Goal: Contribute content

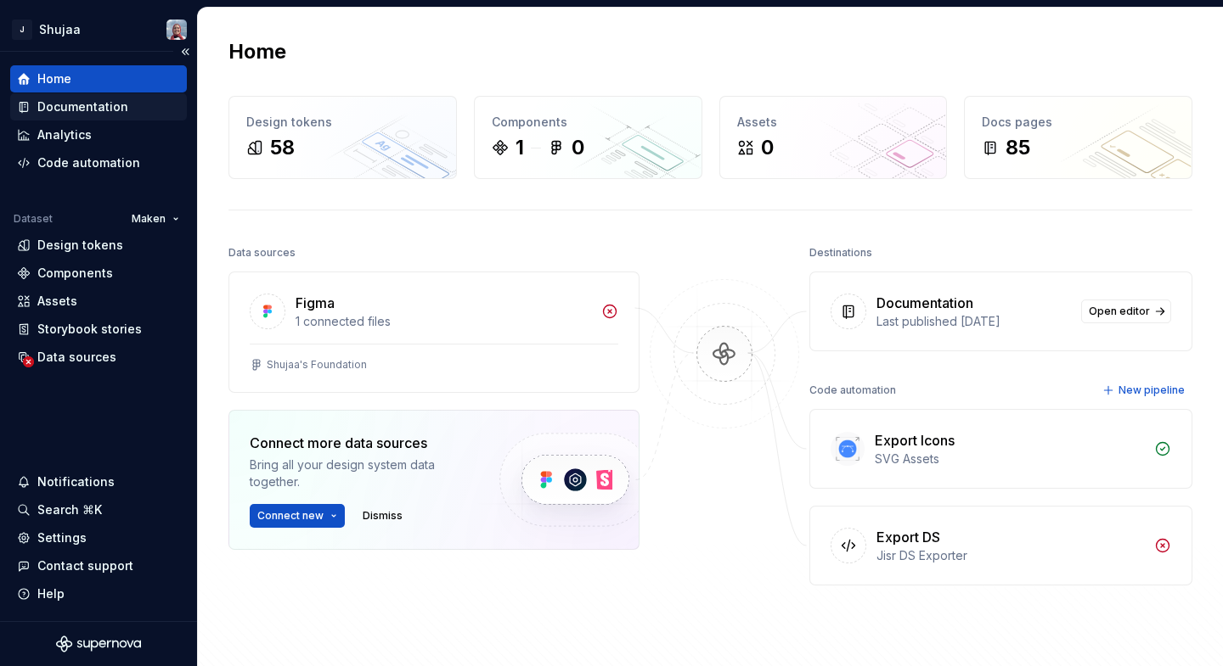
click at [127, 104] on div "Documentation" at bounding box center [98, 106] width 163 height 17
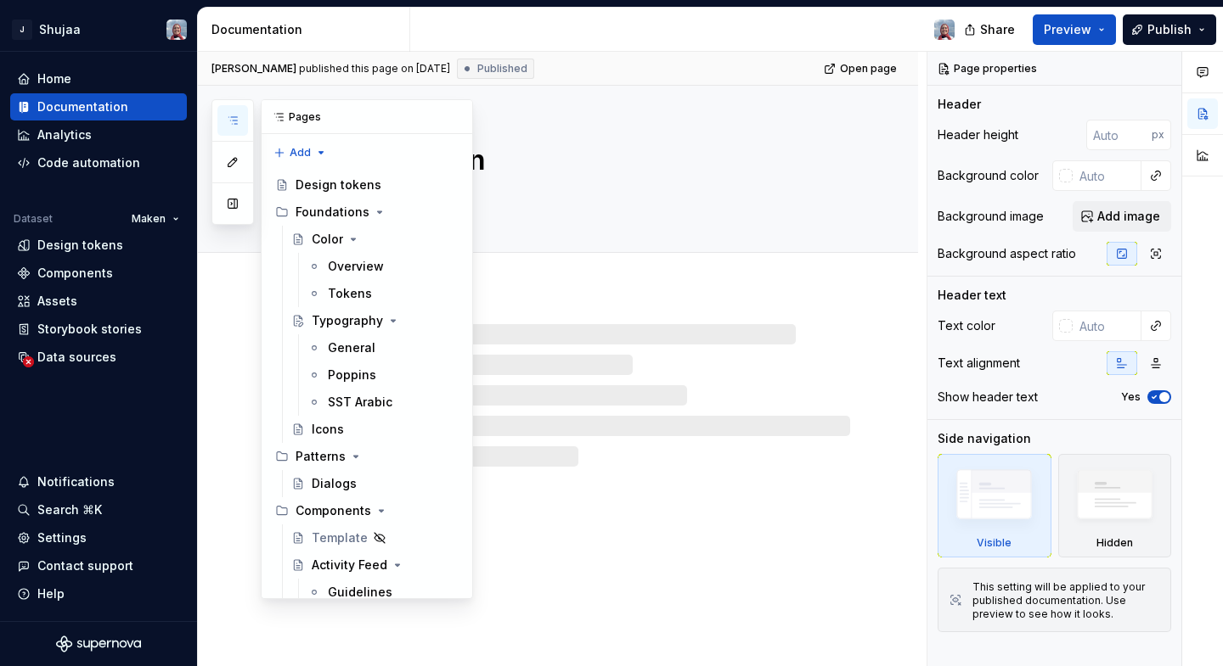
click at [235, 123] on icon "button" at bounding box center [232, 120] width 8 height 7
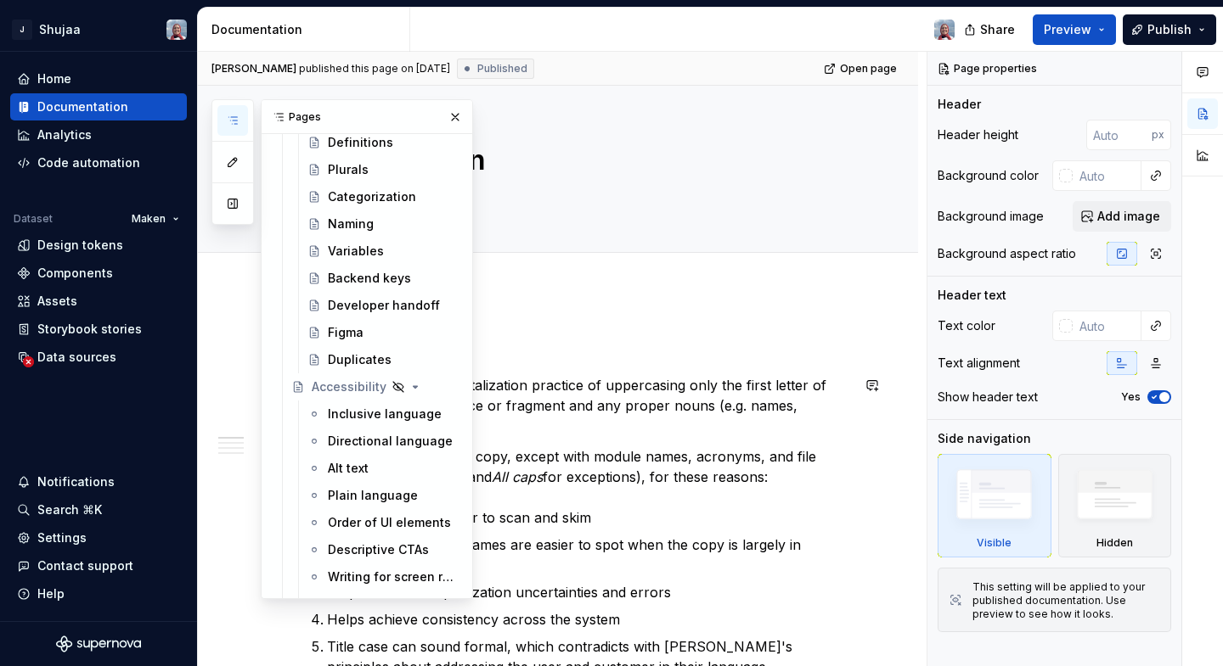
scroll to position [2402, 0]
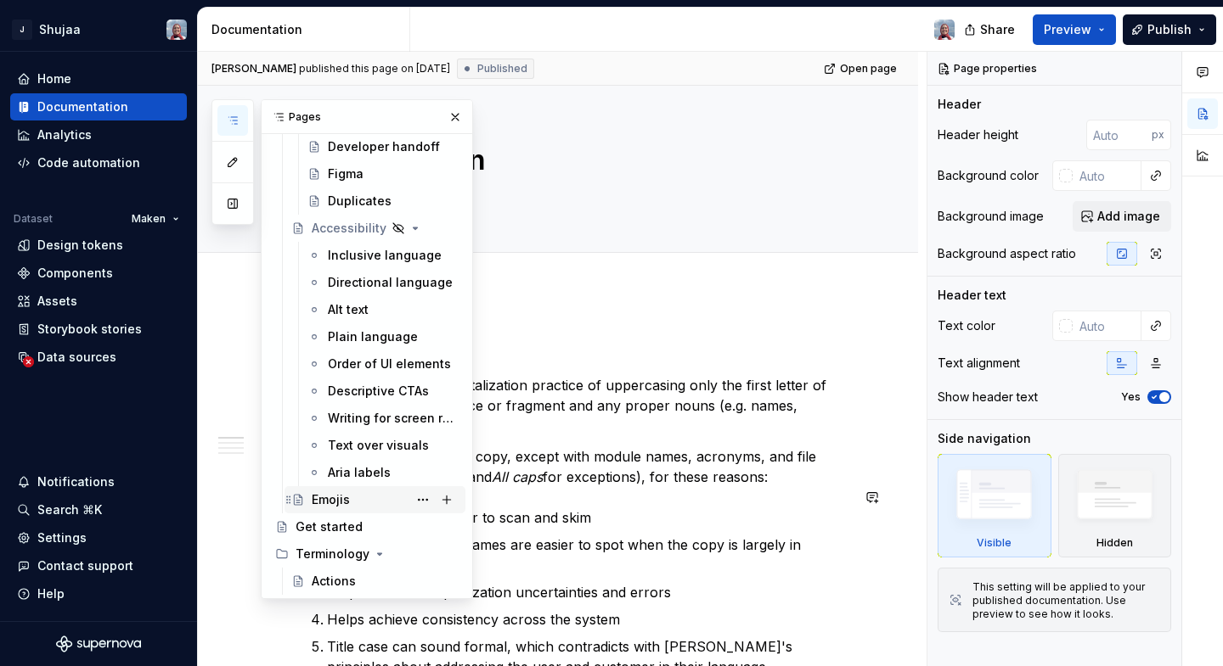
click at [345, 498] on div "Emojis" at bounding box center [331, 500] width 38 height 17
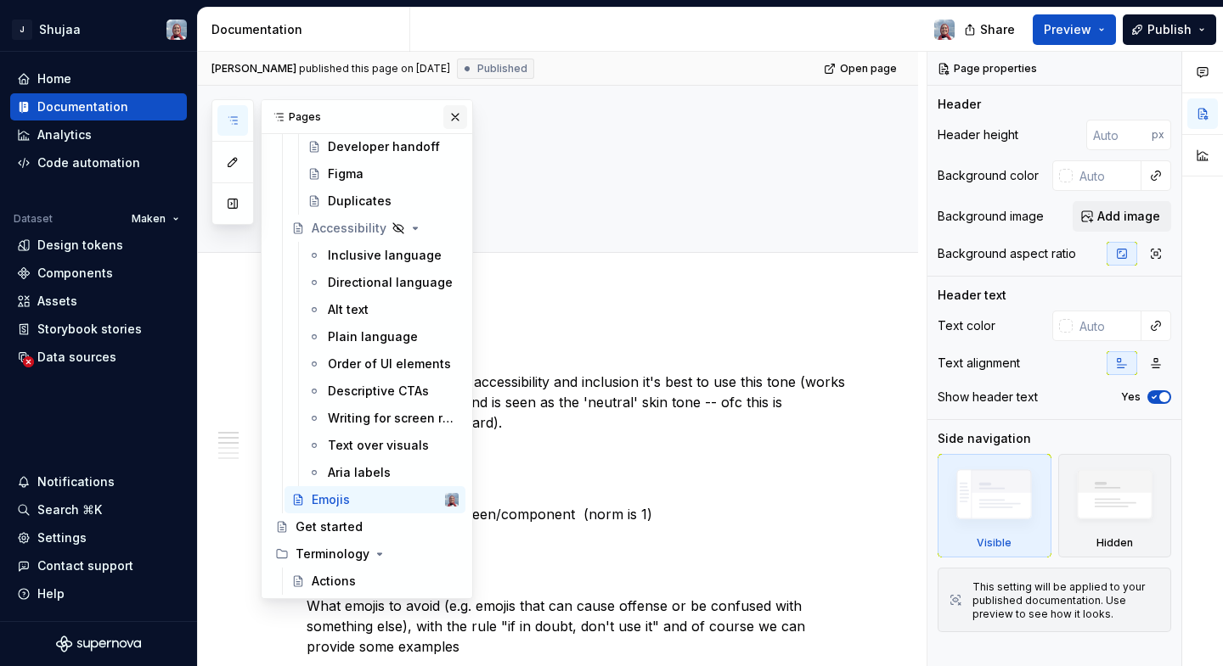
click at [457, 119] on button "button" at bounding box center [455, 117] width 24 height 24
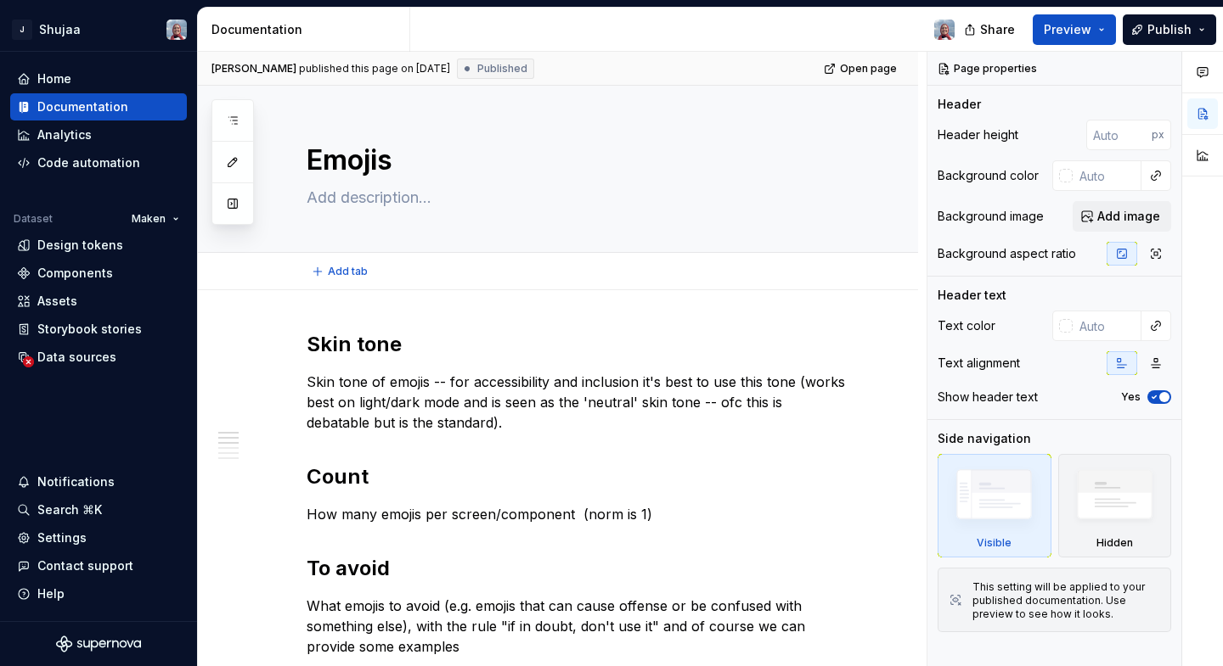
type textarea "*"
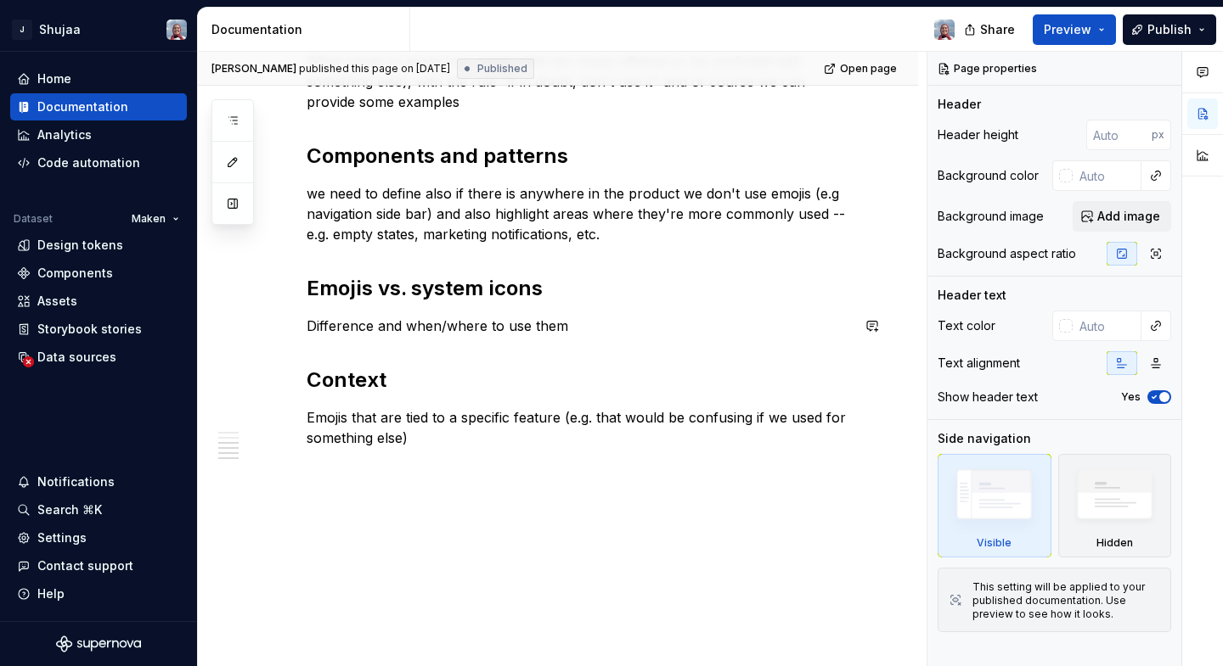
scroll to position [546, 0]
click at [309, 196] on p "we need to define also if there is anywhere in the product we don't use emojis …" at bounding box center [577, 213] width 543 height 61
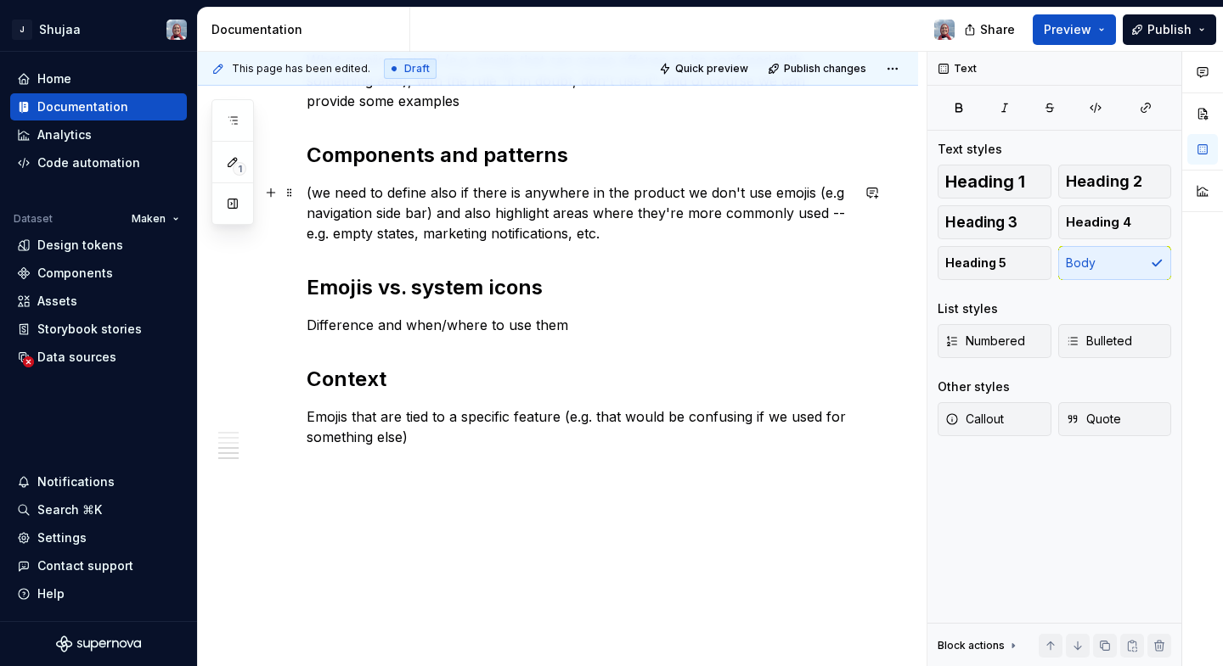
click at [337, 193] on p "(we need to define also if there is anywhere in the product we don't use emojis…" at bounding box center [577, 213] width 543 height 61
click at [474, 188] on p "(we also need to define also if there is anywhere in the product we don't use e…" at bounding box center [577, 213] width 543 height 61
click at [636, 235] on p "(we also need to define if there is anywhere in the product we don't use emojis…" at bounding box center [577, 213] width 543 height 61
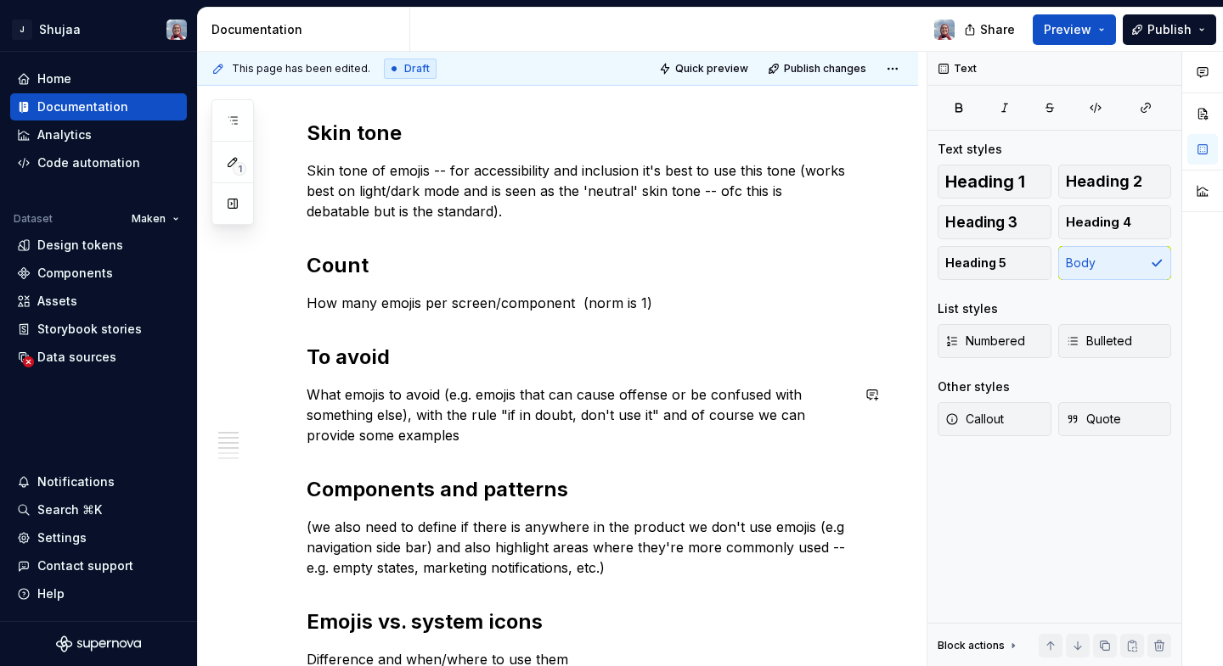
scroll to position [0, 0]
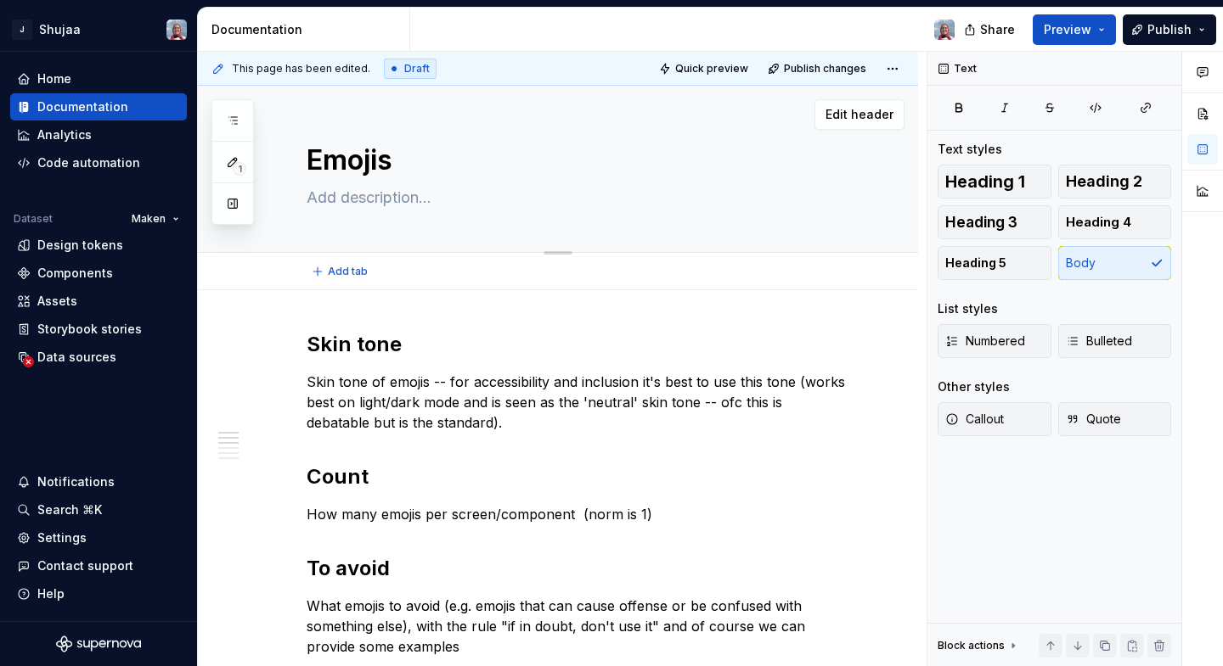
click at [419, 155] on textarea "Emojis" at bounding box center [574, 160] width 543 height 41
type textarea "*"
type textarea "Emojis"
type textarea "*"
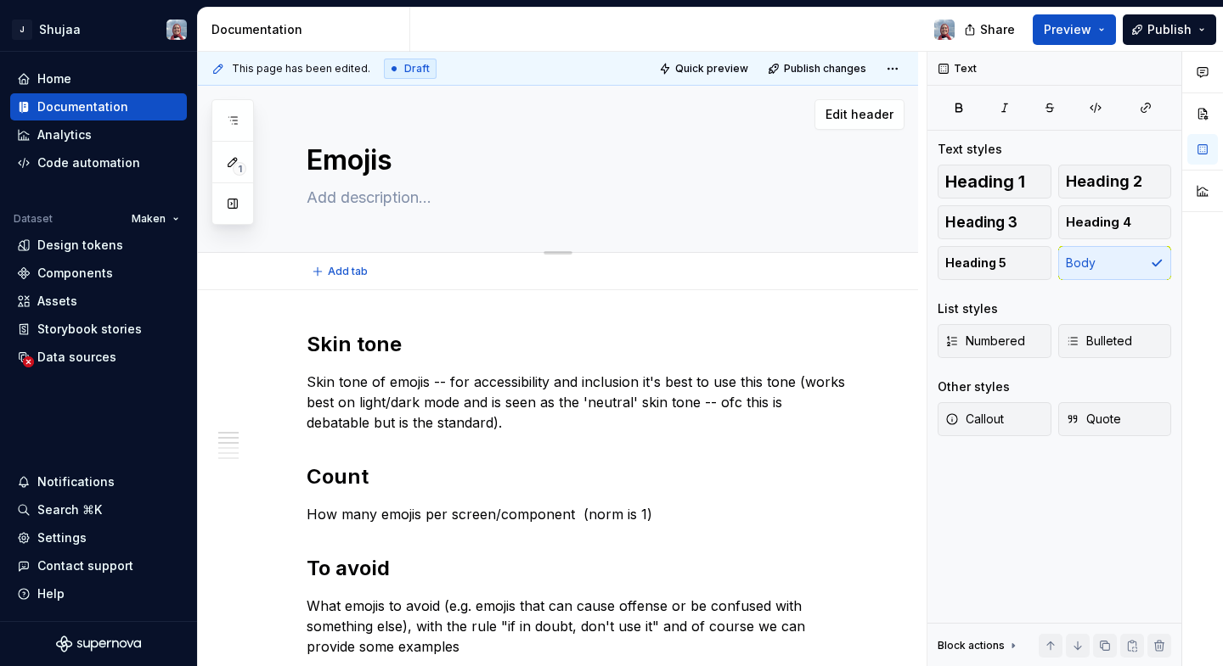
type textarea "Emojis ("
type textarea "*"
type textarea "Emojis (i"
type textarea "*"
type textarea "Emojis (in"
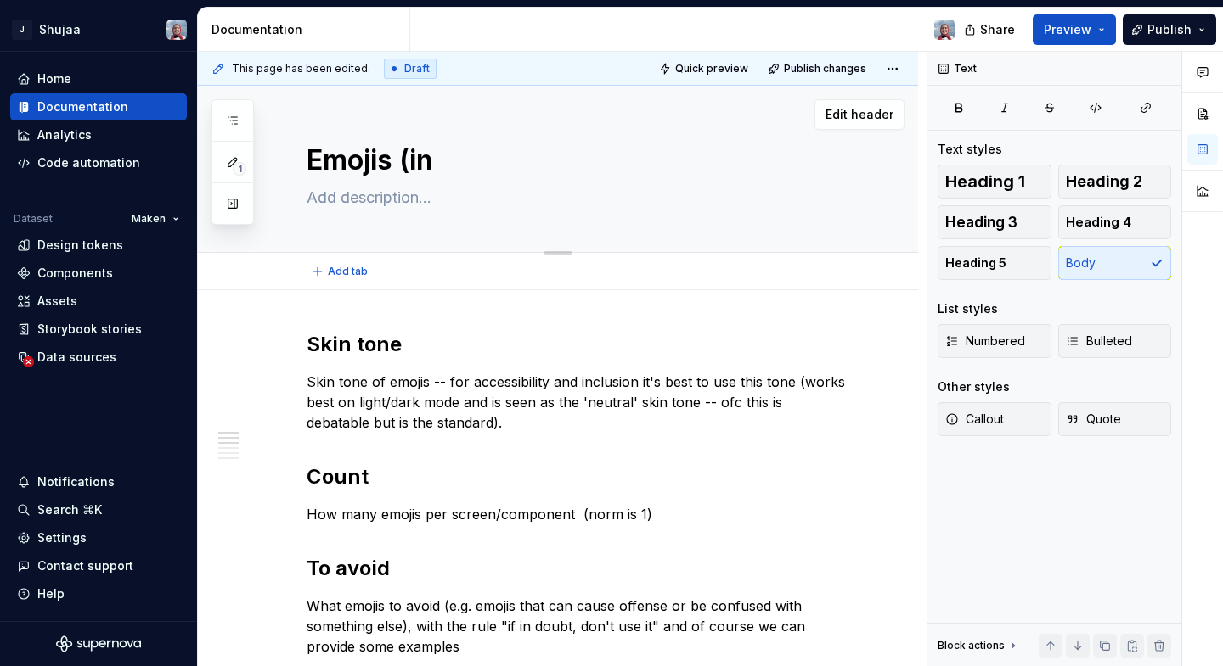
type textarea "*"
type textarea "Emojis (in"
type textarea "*"
type textarea "Emojis (in p"
type textarea "*"
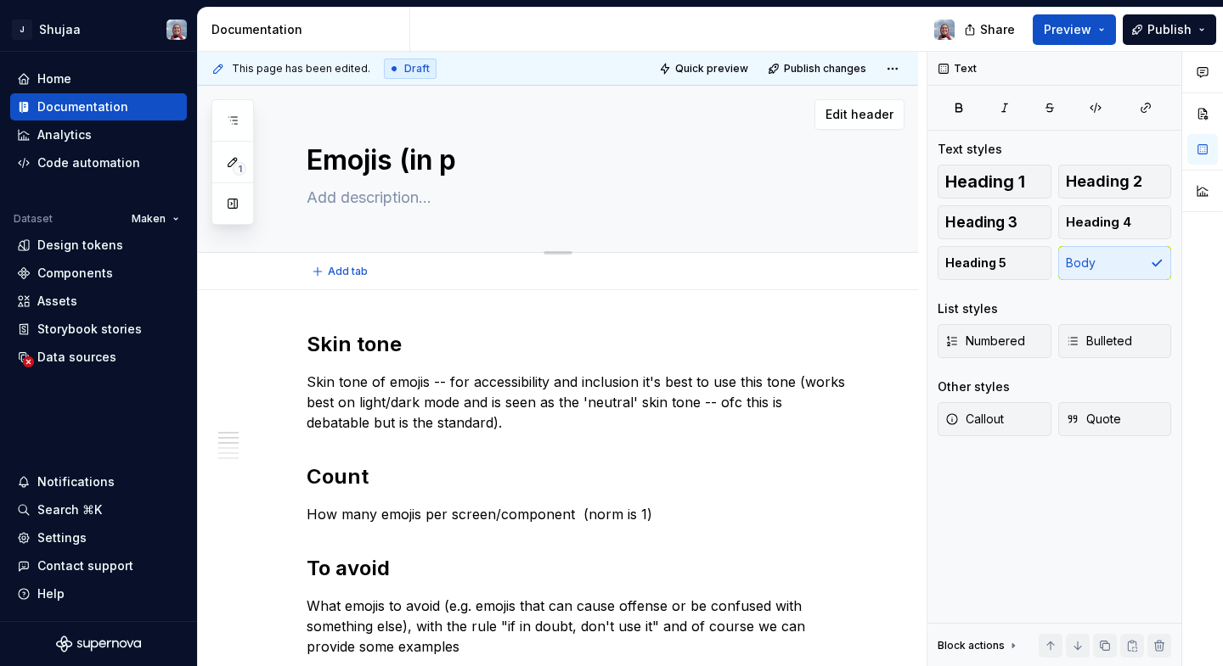
type textarea "Emojis (in pr"
type textarea "*"
type textarea "Emojis (in pro"
type textarea "*"
type textarea "Emojis (in prog"
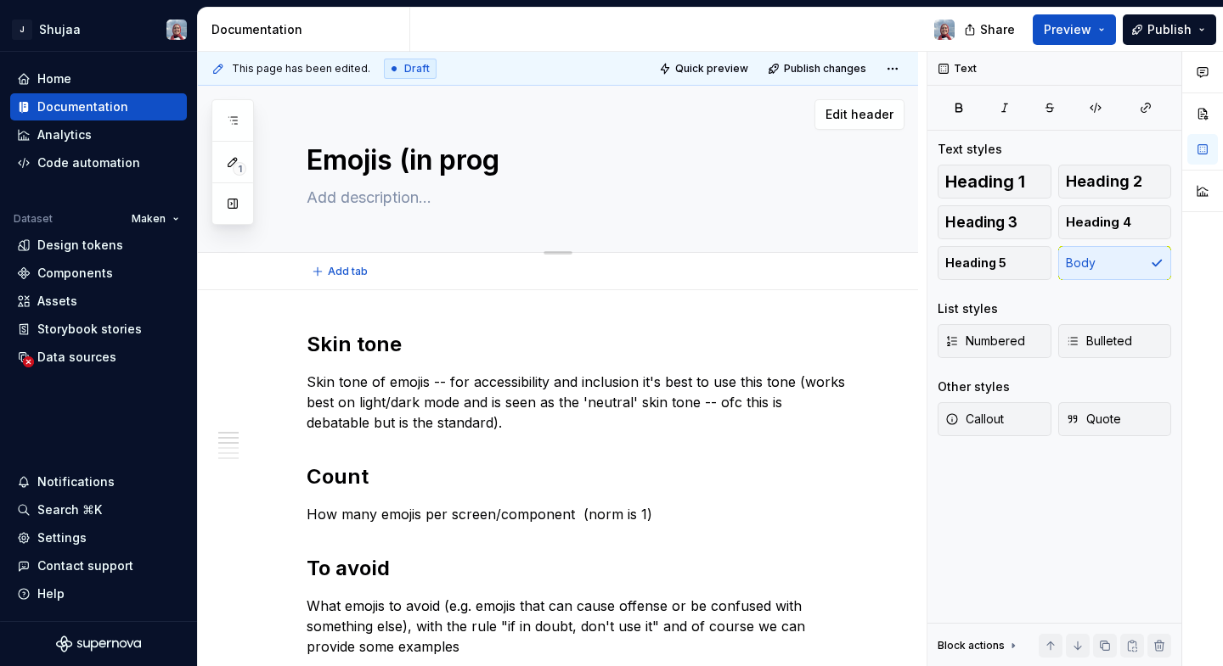
type textarea "*"
type textarea "Emojis (in pro"
type textarea "*"
type textarea "Emojis (in pr"
type textarea "*"
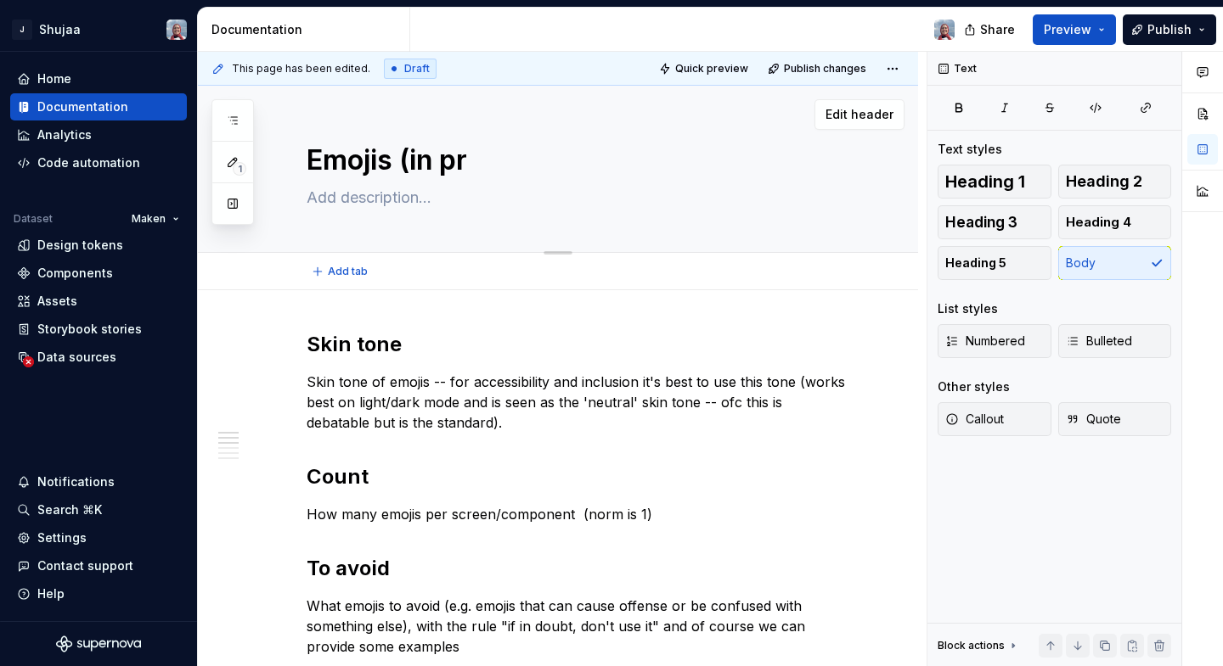
type textarea "Emojis (in p"
type textarea "*"
type textarea "Emojis (in"
type textarea "*"
type textarea "Emojis (in"
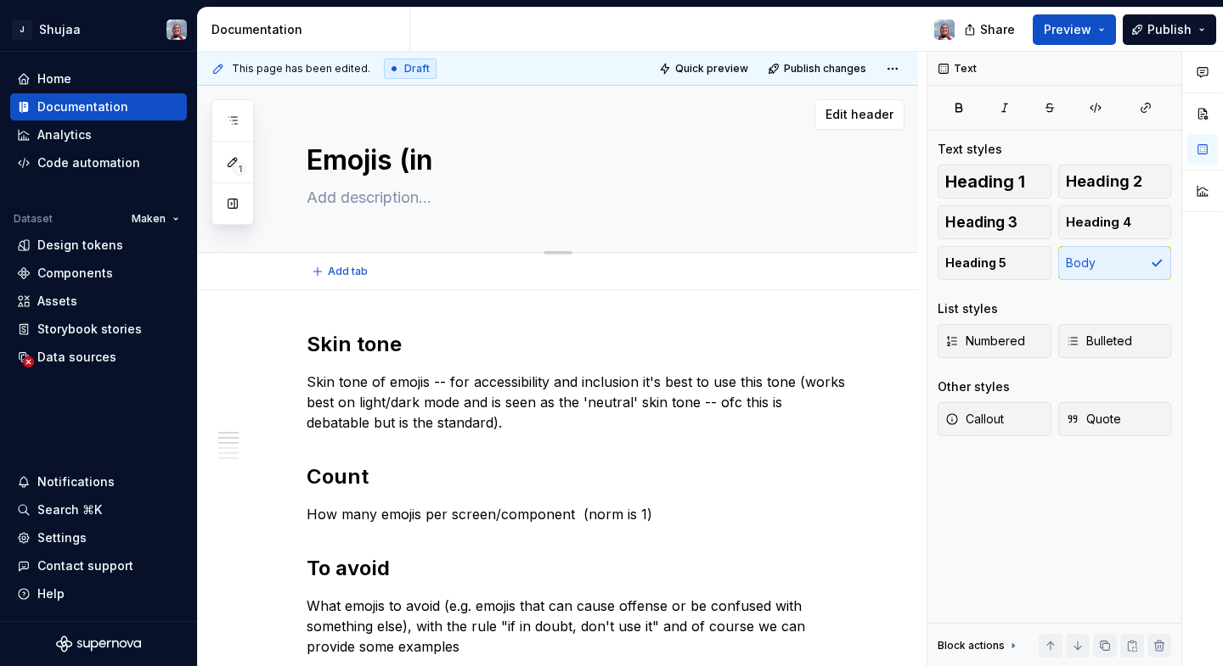
type textarea "*"
type textarea "Emojis (i"
type textarea "*"
type textarea "Emojis ("
type textarea "*"
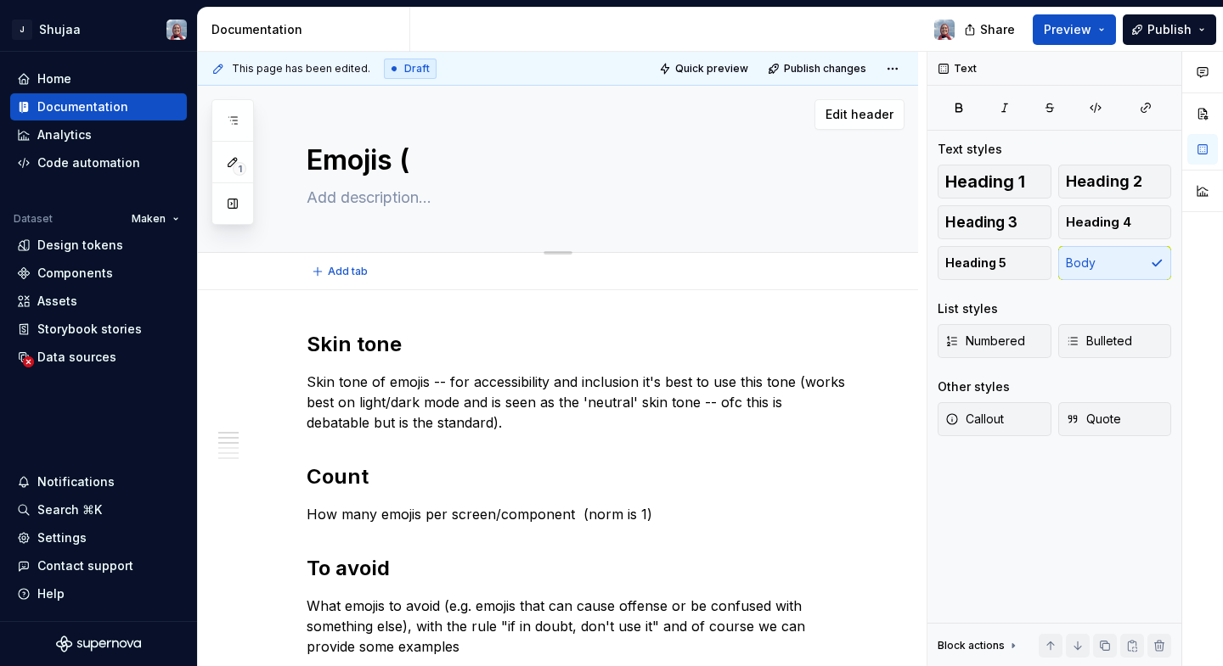
type textarea "Emojis (d"
type textarea "*"
type textarea "Emojis (dr"
type textarea "*"
type textarea "Emojis (dra"
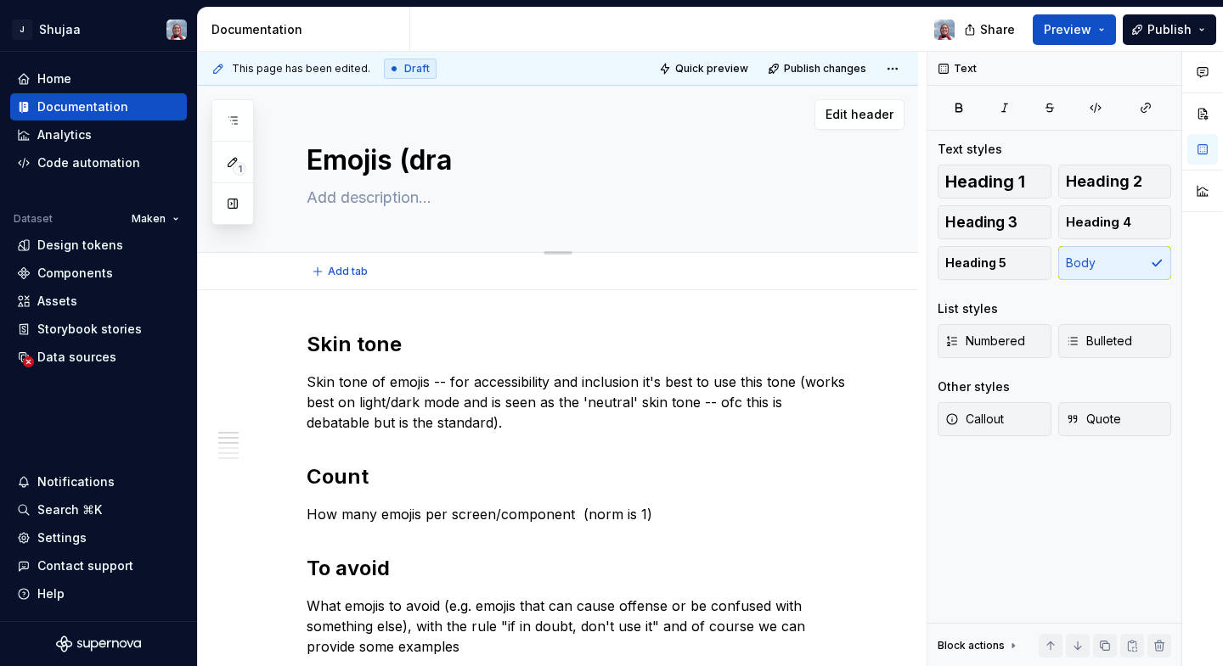
type textarea "*"
type textarea "Emojis (draf"
type textarea "*"
type textarea "Emojis (draft"
type textarea "*"
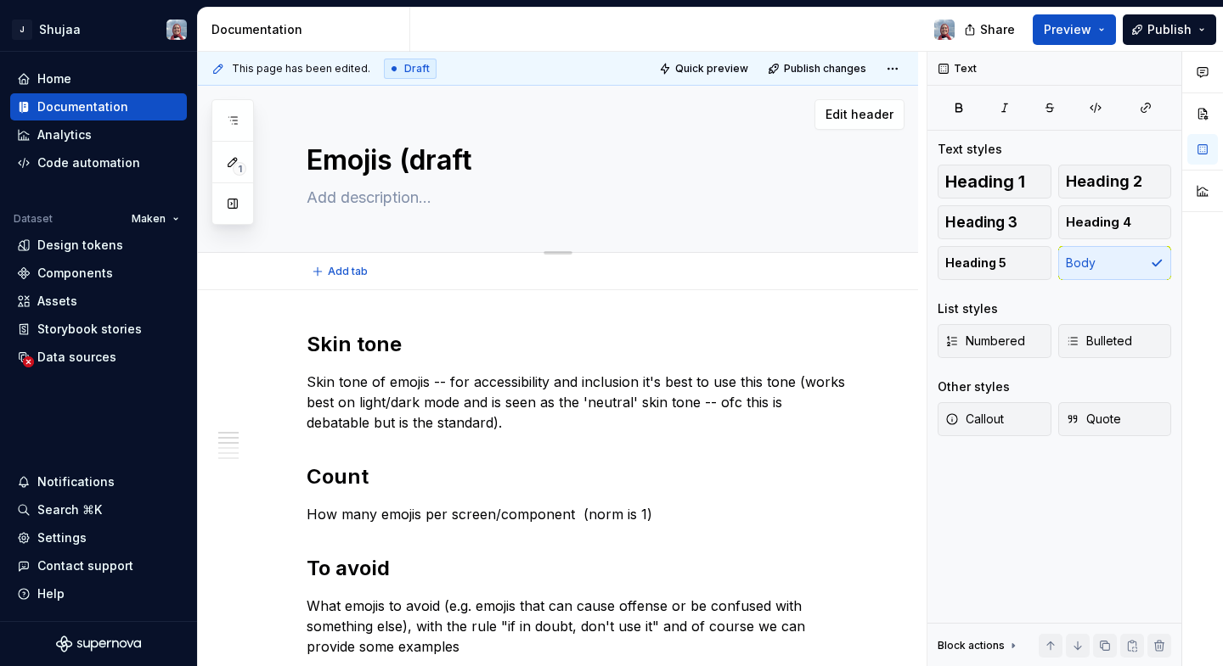
type textarea "Emojis (draft)"
type textarea "*"
type textarea "Emojis (draft)"
click at [543, 374] on p "Skin tone of emojis -- for accessibility and inclusion it's best to use this to…" at bounding box center [577, 402] width 543 height 61
click at [651, 379] on p "Skin tone of emojis -- for accessibility and inclusion it's best to use this to…" at bounding box center [577, 402] width 543 height 61
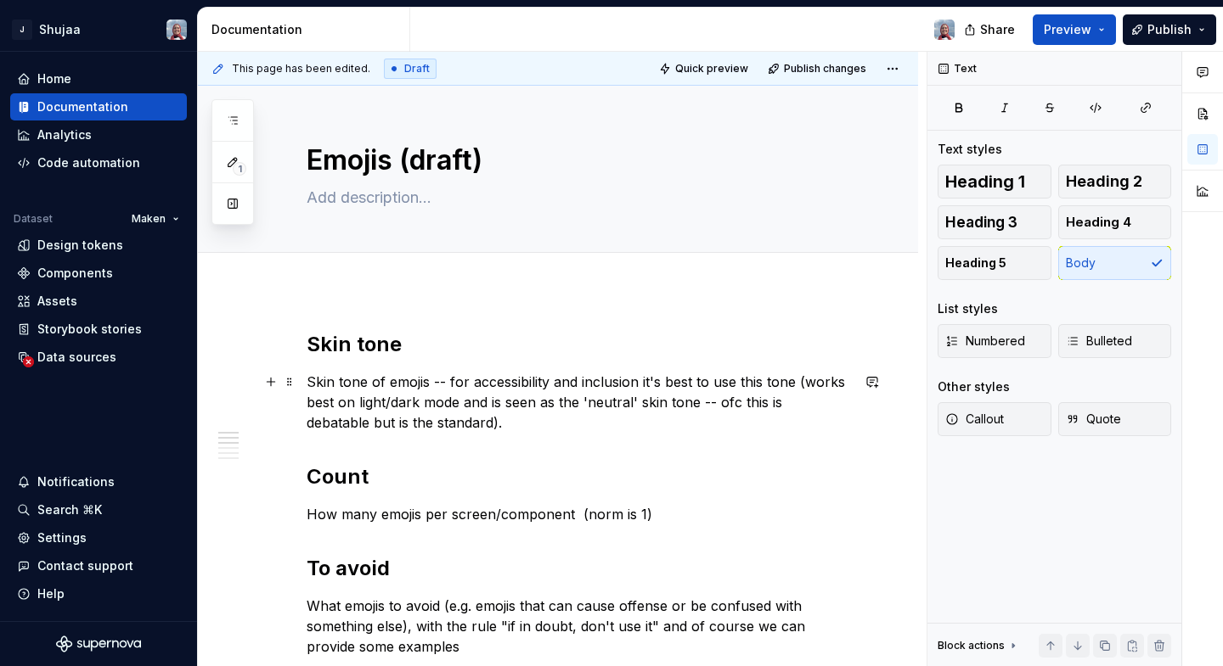
click at [635, 386] on p "Skin tone of emojis -- for accessibility and inclusion it's best to use this to…" at bounding box center [577, 402] width 543 height 61
click at [751, 380] on p "Skin tone of emojis -- for accessibility and inclusion, it's best to use this t…" at bounding box center [577, 402] width 543 height 61
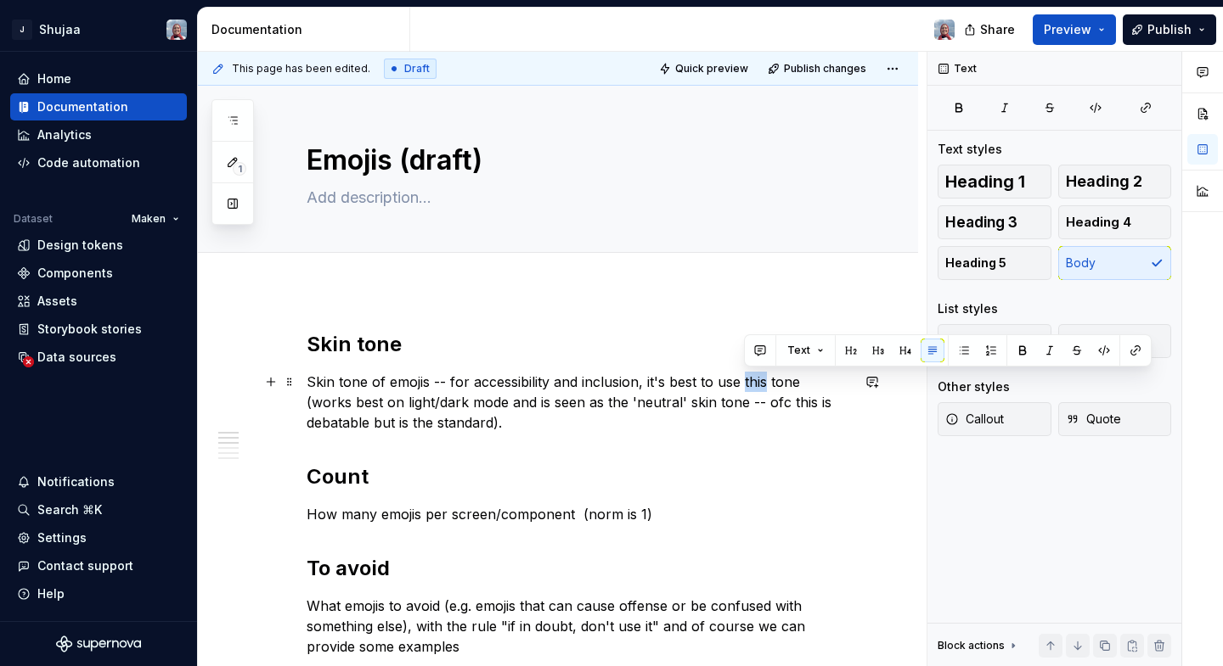
click at [751, 380] on p "Skin tone of emojis -- for accessibility and inclusion, it's best to use this t…" at bounding box center [577, 402] width 543 height 61
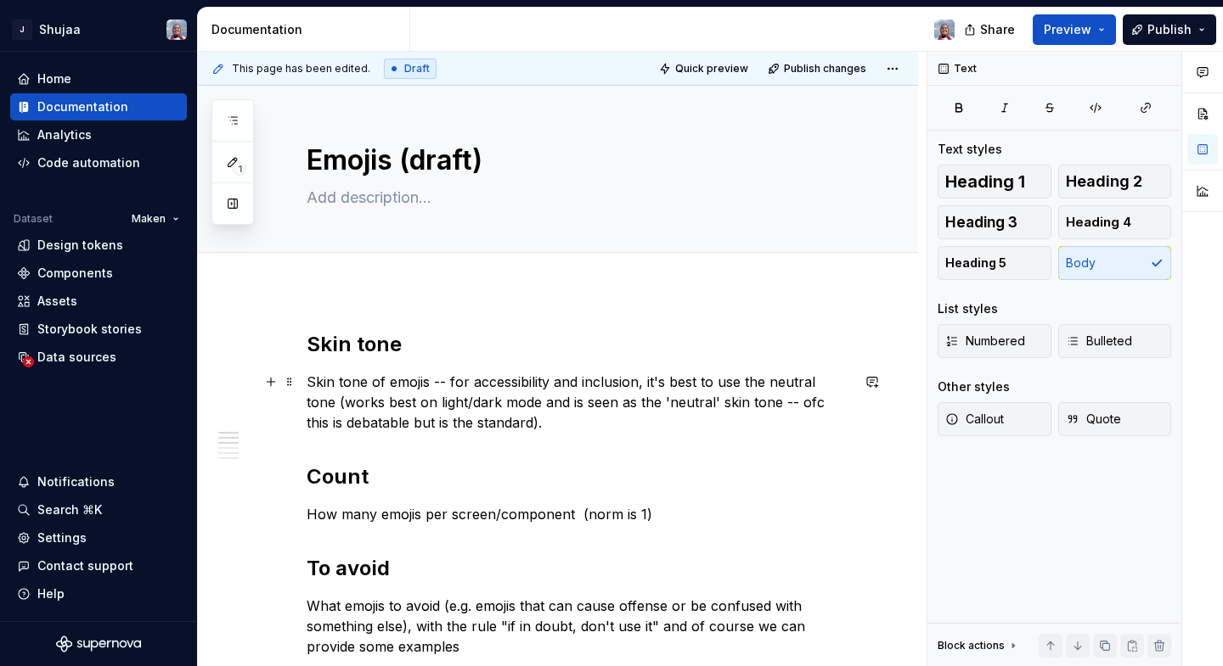
click at [504, 405] on p "Skin tone of emojis -- for accessibility and inclusion, it's best to use the ne…" at bounding box center [577, 402] width 543 height 61
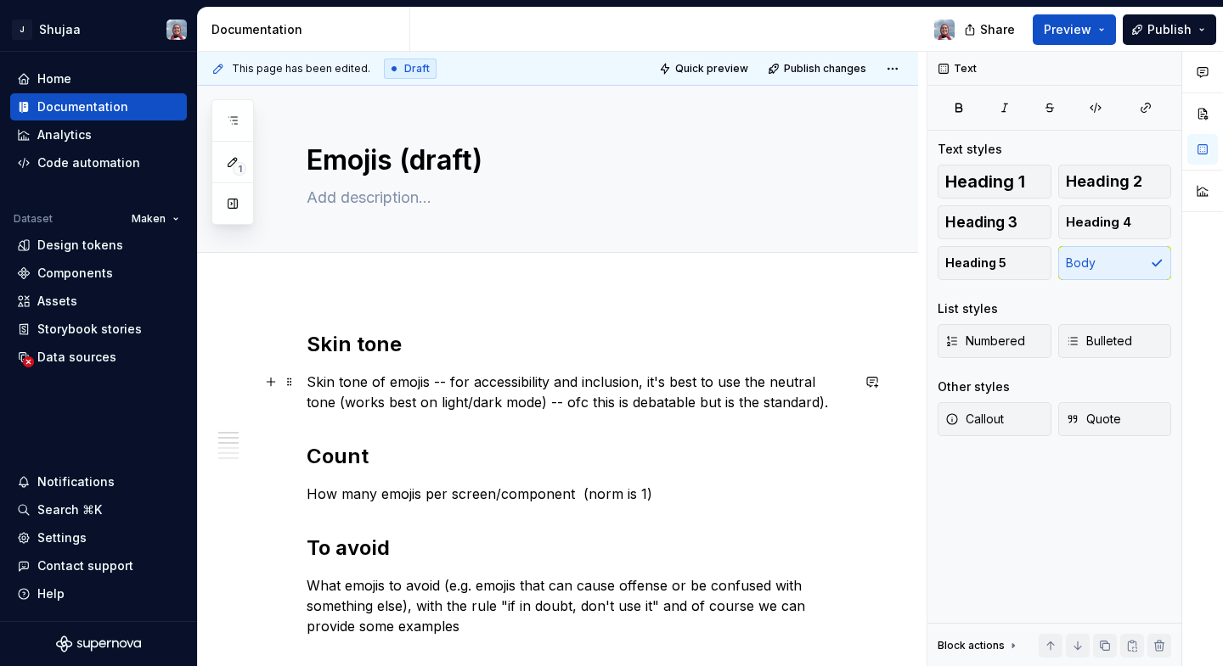
click at [315, 380] on p "Skin tone of emojis -- for accessibility and inclusion, it's best to use the ne…" at bounding box center [577, 392] width 543 height 41
click at [315, 498] on p "How many emojis per screen/component (norm is 1)" at bounding box center [577, 494] width 543 height 20
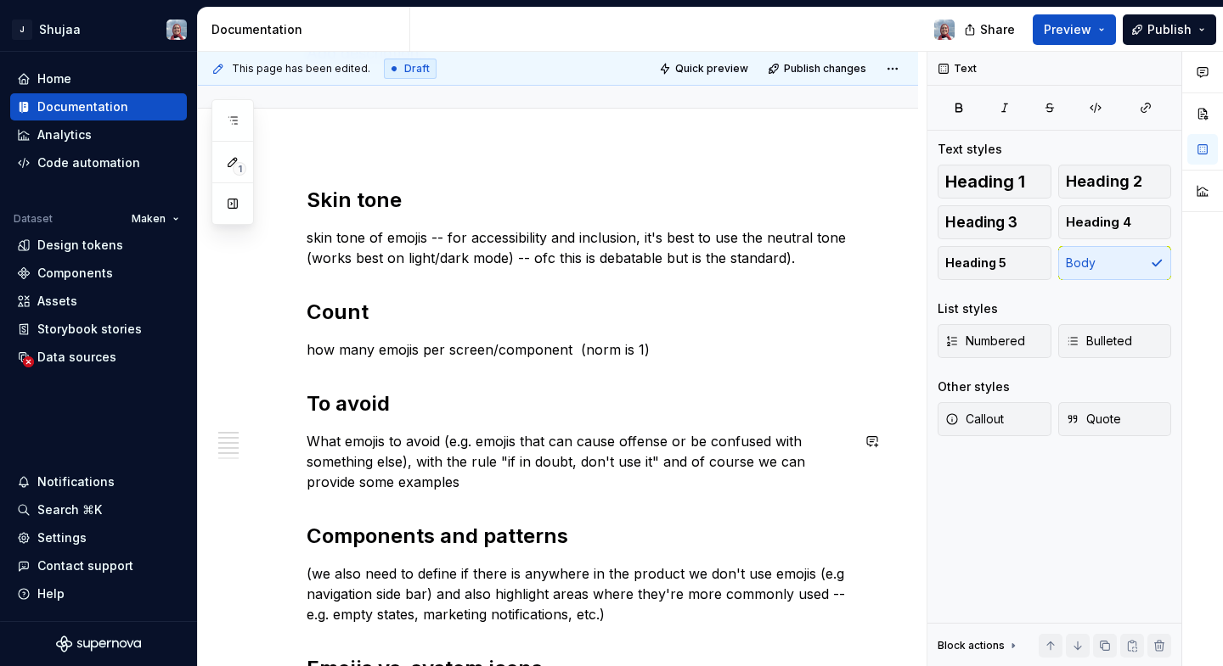
scroll to position [152, 0]
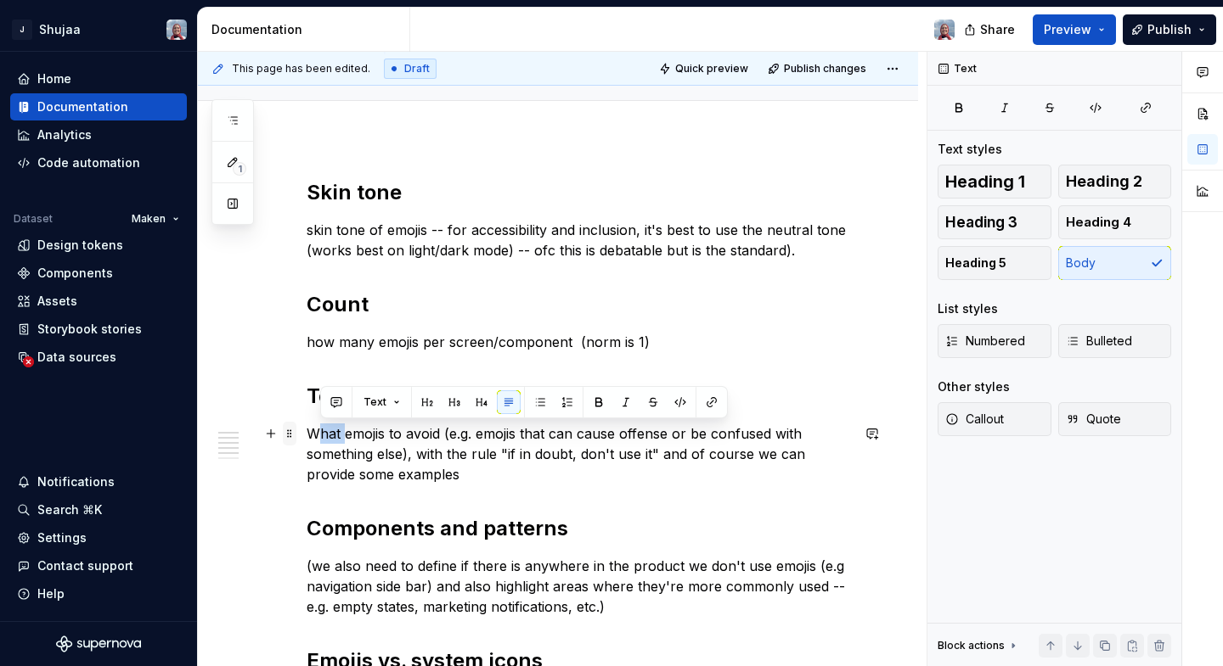
drag, startPoint x: 344, startPoint y: 435, endPoint x: 282, endPoint y: 434, distance: 62.0
click at [306, 434] on div "Skin tone skin tone of emojis -- for accessibility and inclusion, it's best to …" at bounding box center [577, 510] width 543 height 662
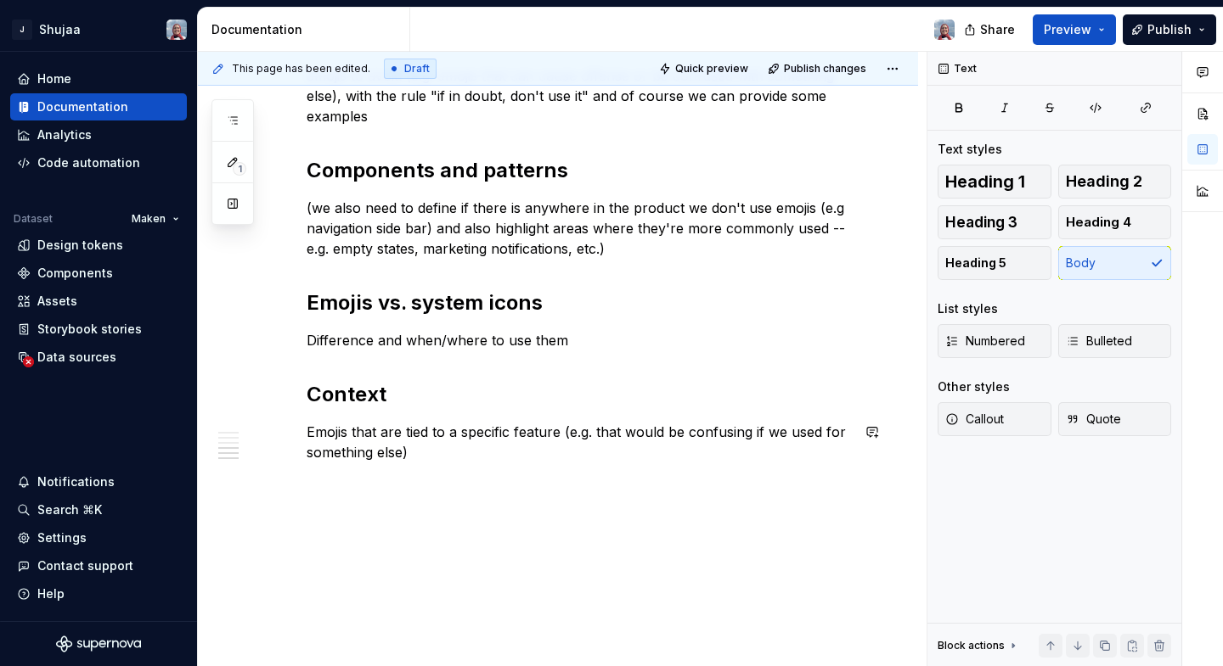
scroll to position [511, 0]
click at [314, 336] on p "Difference and when/where to use them" at bounding box center [577, 339] width 543 height 20
click at [315, 428] on p "Emojis that are tied to a specific feature (e.g. that would be confusing if we …" at bounding box center [577, 441] width 543 height 41
click at [200, 303] on div "Skin tone skin tone of emojis -- for accessibility and inclusion, it's best to …" at bounding box center [558, 230] width 720 height 903
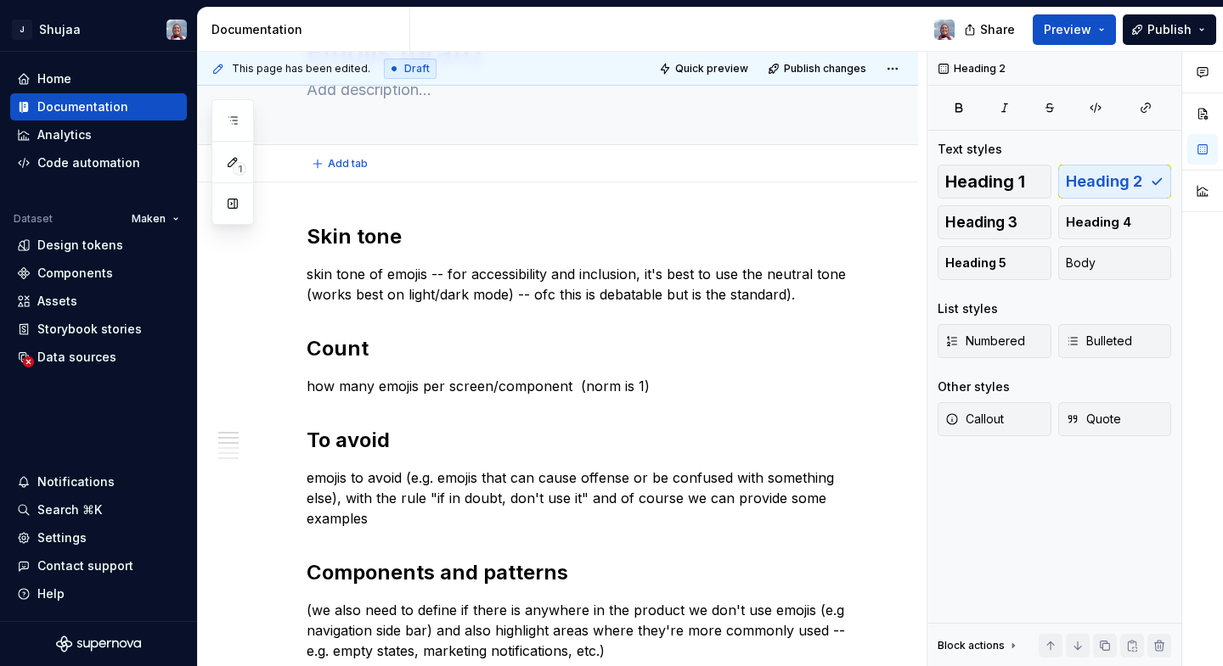
scroll to position [0, 0]
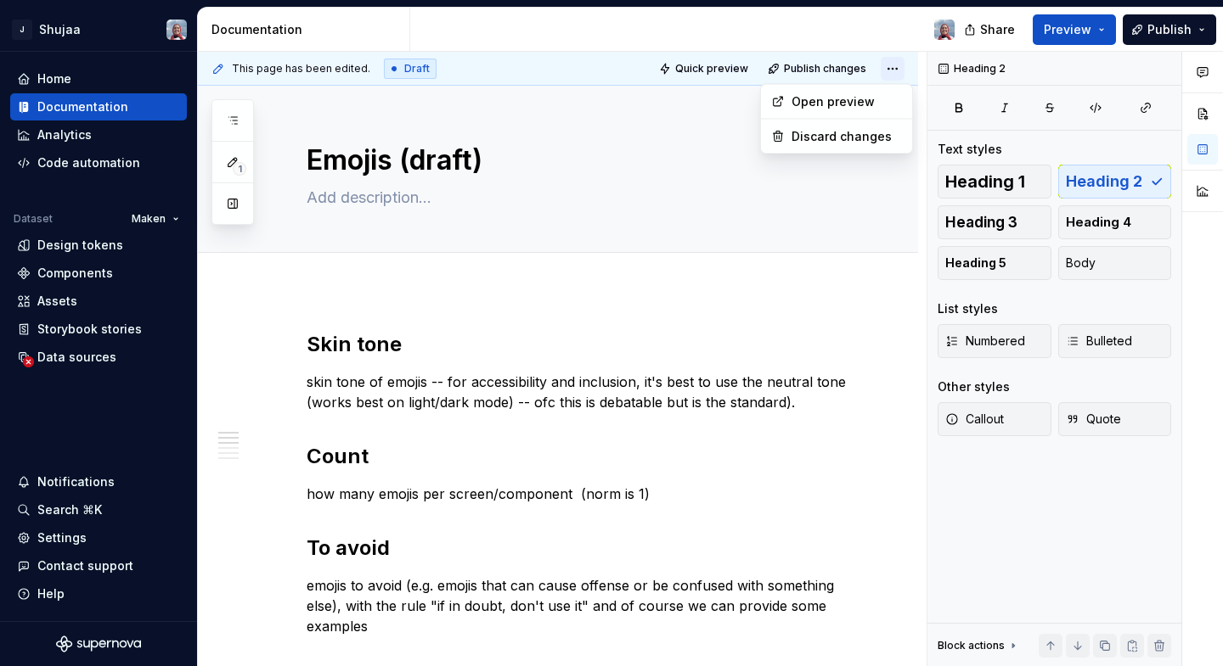
click at [900, 72] on html "J Shujaa Home Documentation Analytics Code automation Dataset Maken Design toke…" at bounding box center [611, 333] width 1223 height 666
click at [1166, 30] on html "J Shujaa Home Documentation Analytics Code automation Dataset Maken Design toke…" at bounding box center [611, 333] width 1223 height 666
click at [1166, 33] on span "Publish" at bounding box center [1169, 29] width 44 height 17
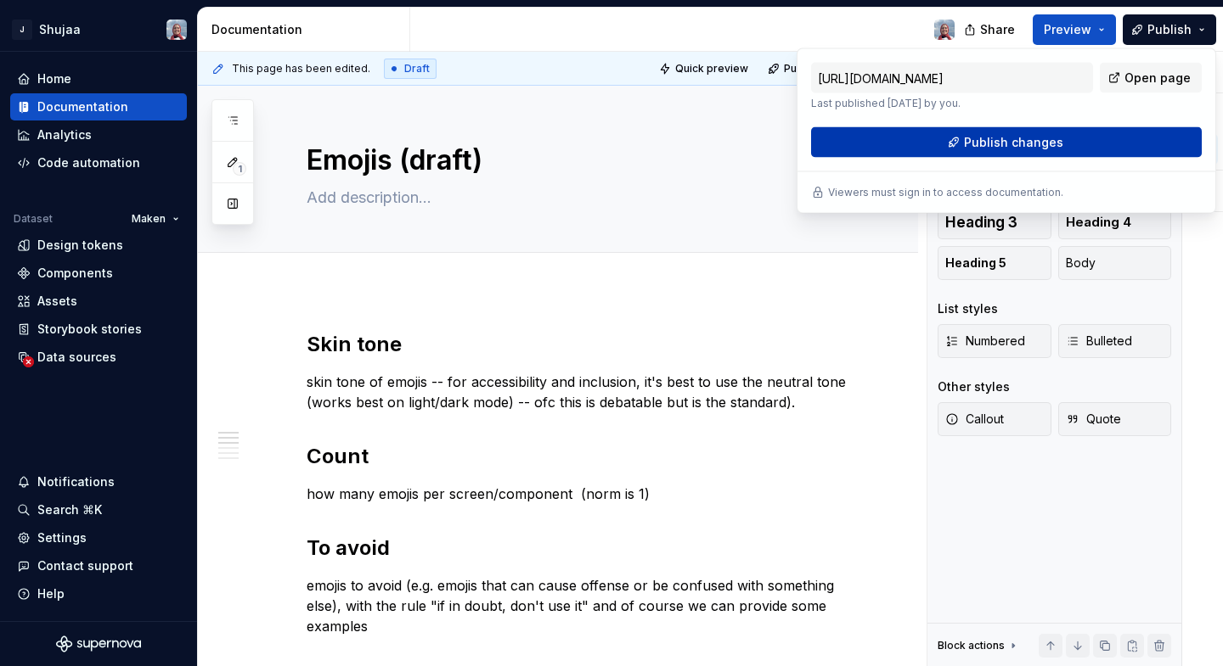
click at [1039, 139] on span "Publish changes" at bounding box center [1013, 142] width 99 height 17
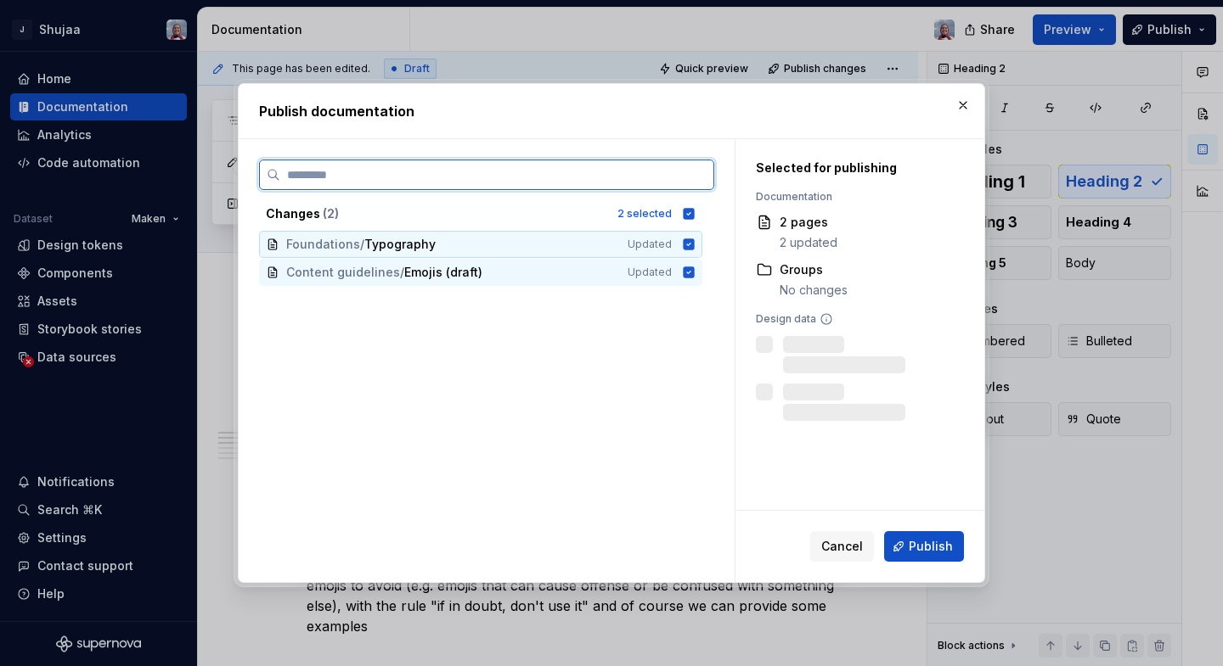
click at [695, 244] on icon at bounding box center [688, 244] width 11 height 11
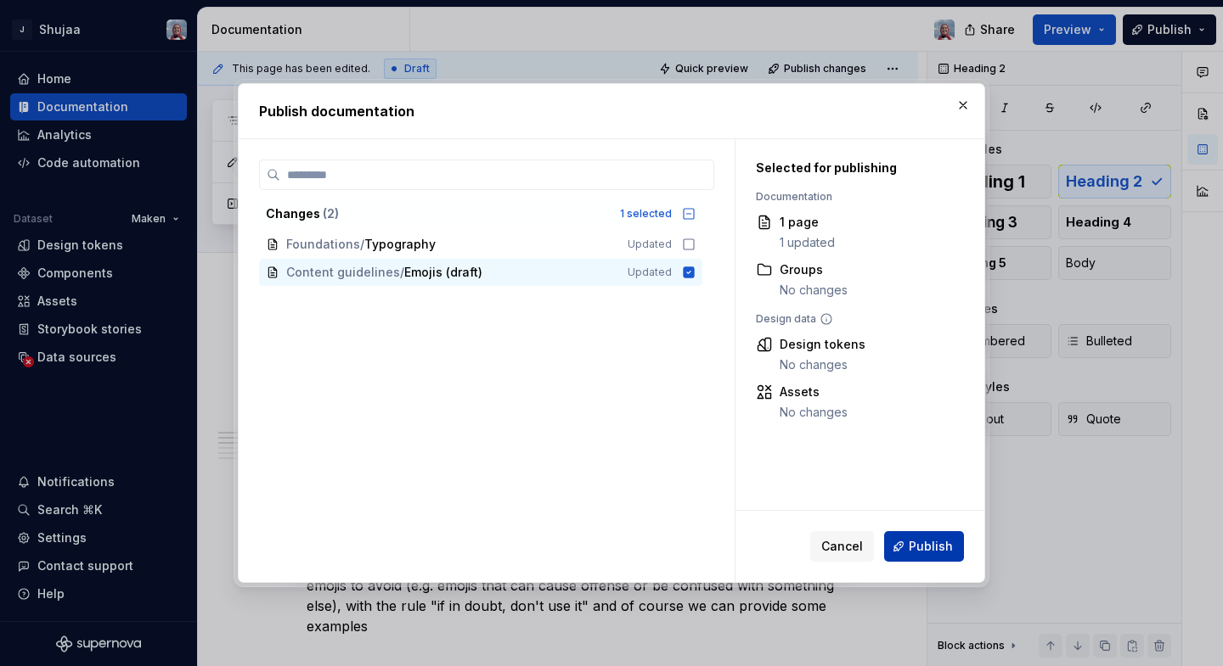
click at [925, 545] on span "Publish" at bounding box center [930, 546] width 44 height 17
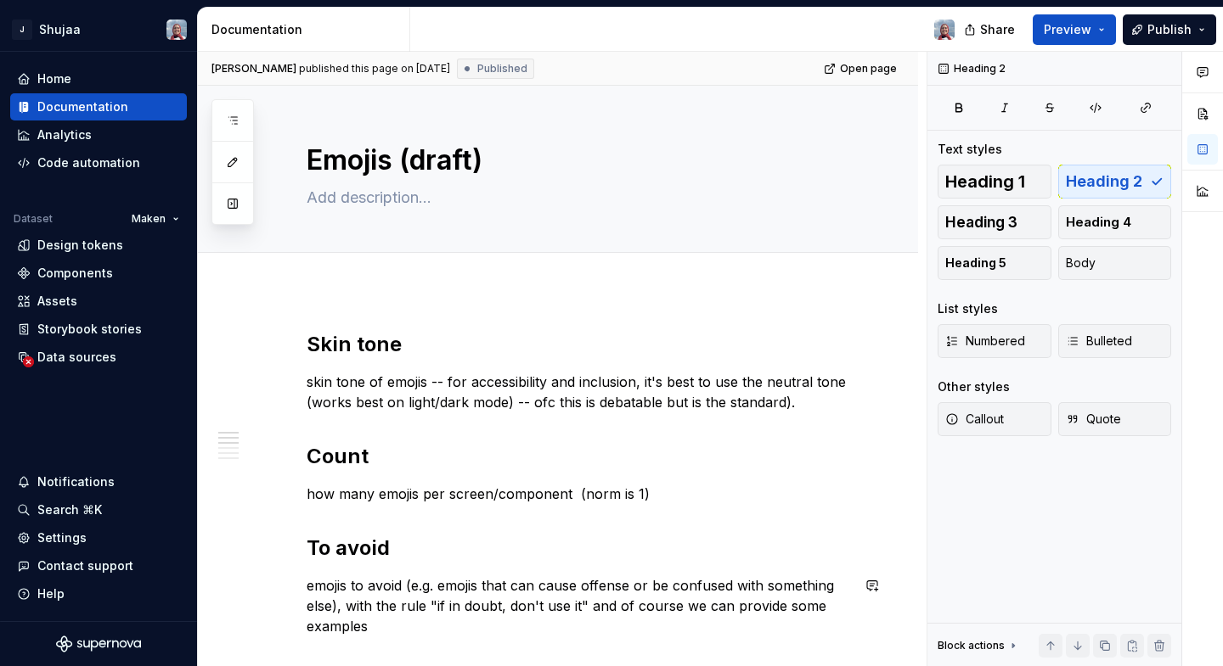
type textarea "*"
